Goal: Information Seeking & Learning: Learn about a topic

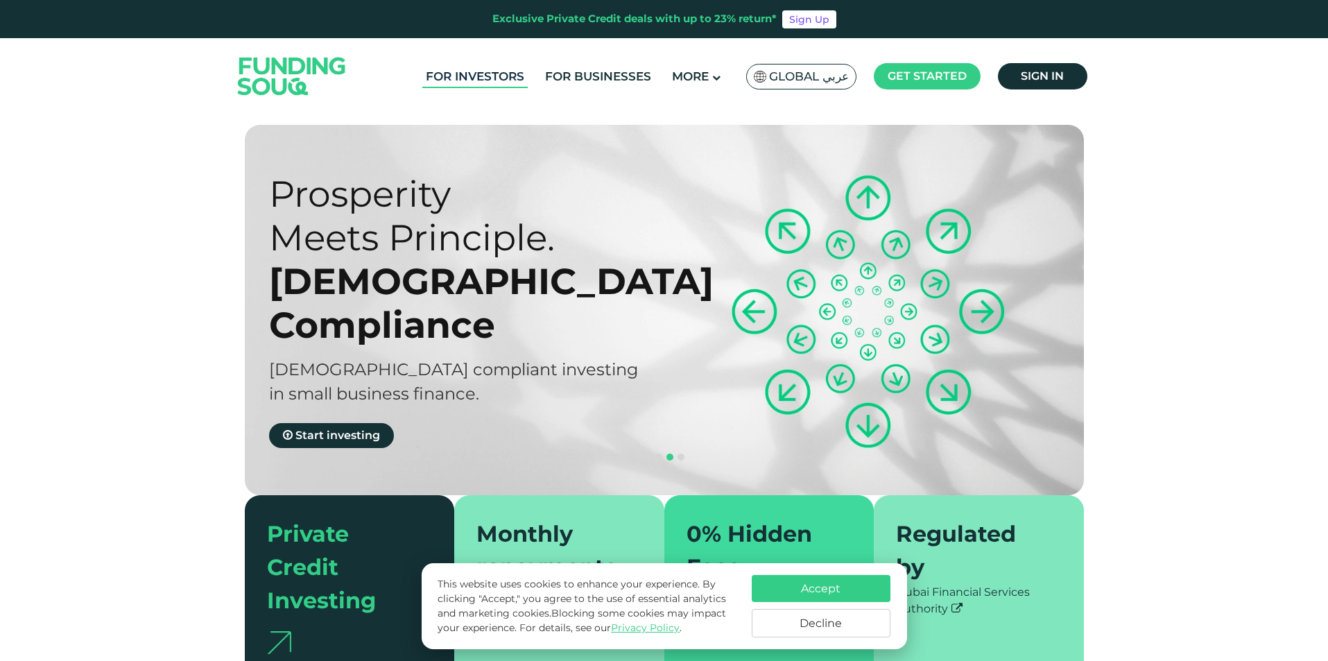
click at [470, 71] on link "For Investors" at bounding box center [474, 76] width 105 height 23
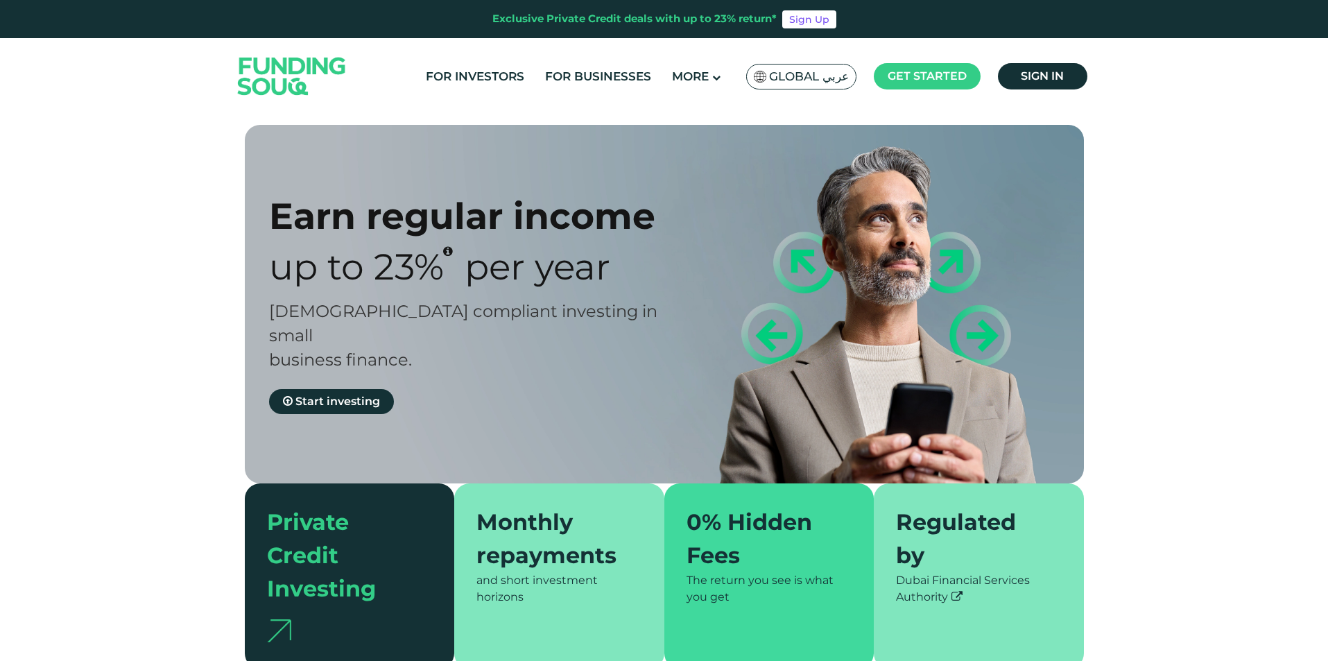
type tc-range-slider "4"
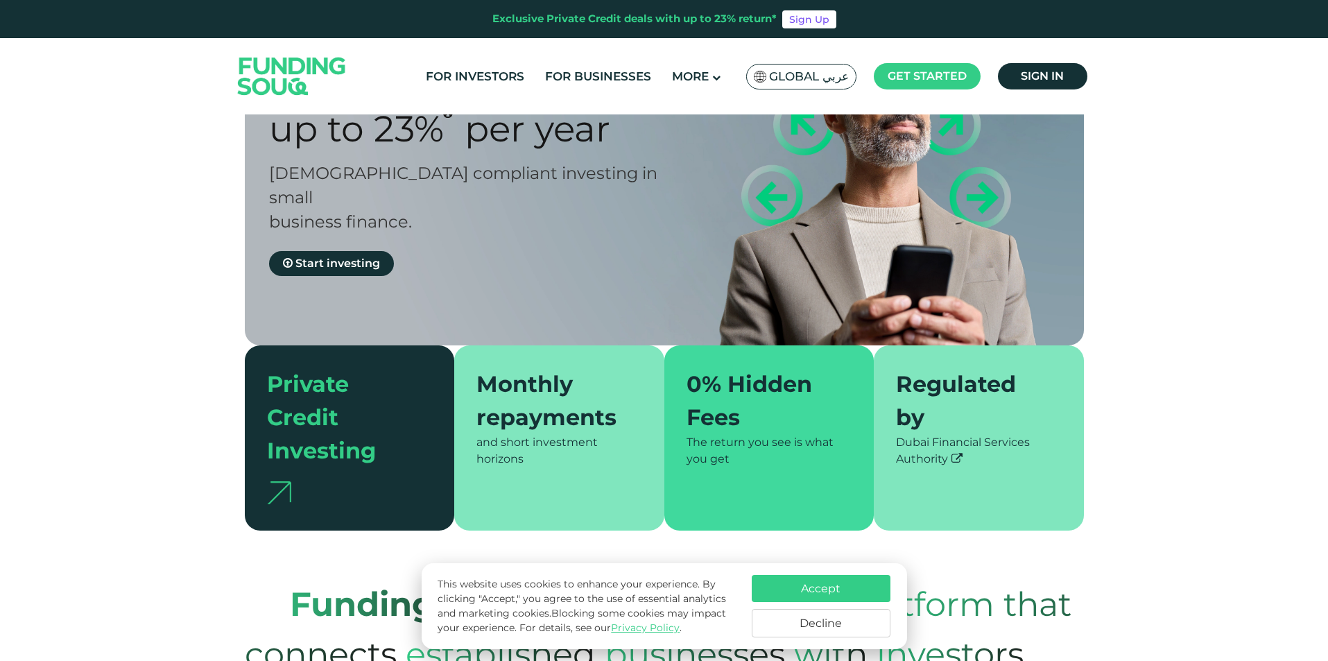
scroll to position [139, 0]
click at [780, 593] on button "Accept" at bounding box center [821, 588] width 139 height 27
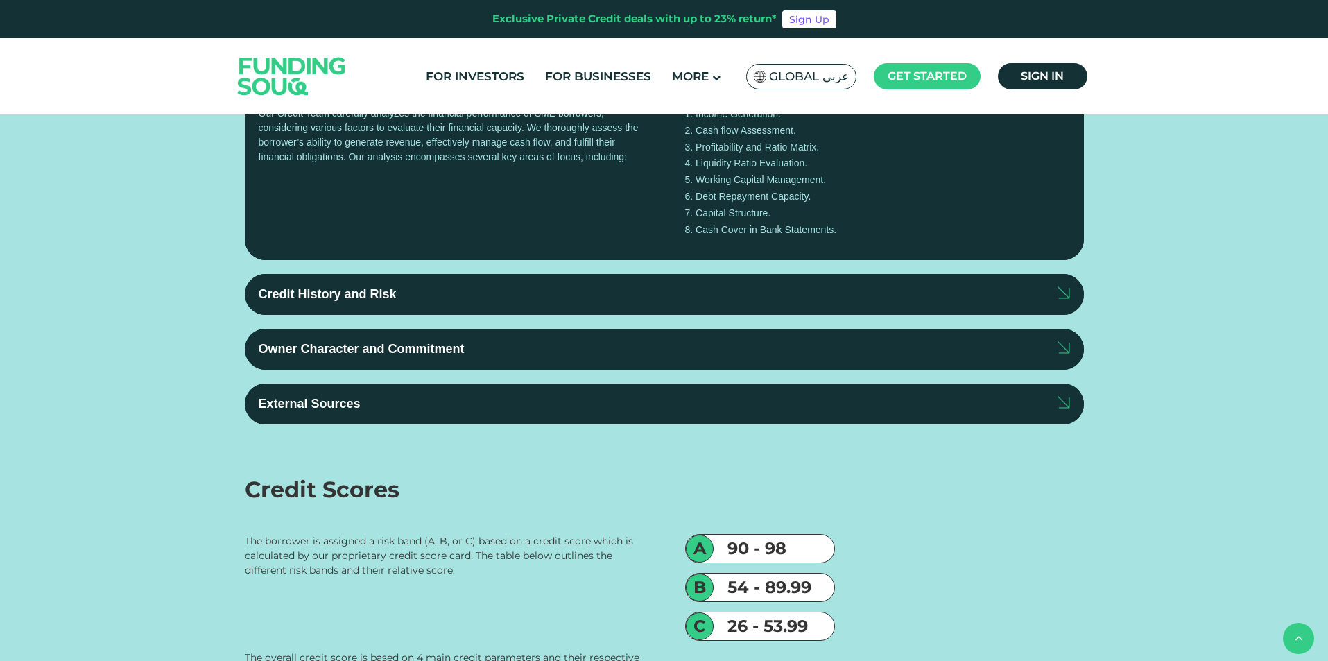
scroll to position [1803, 0]
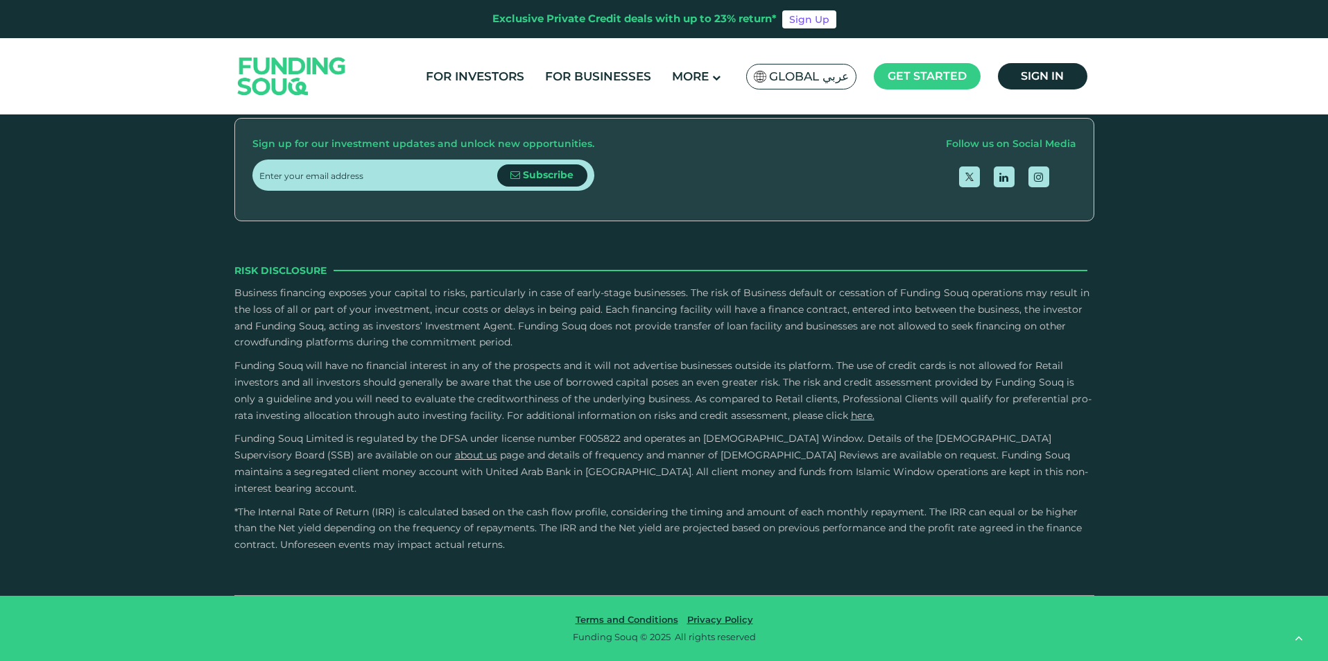
scroll to position [4873, 0]
